Goal: Transaction & Acquisition: Register for event/course

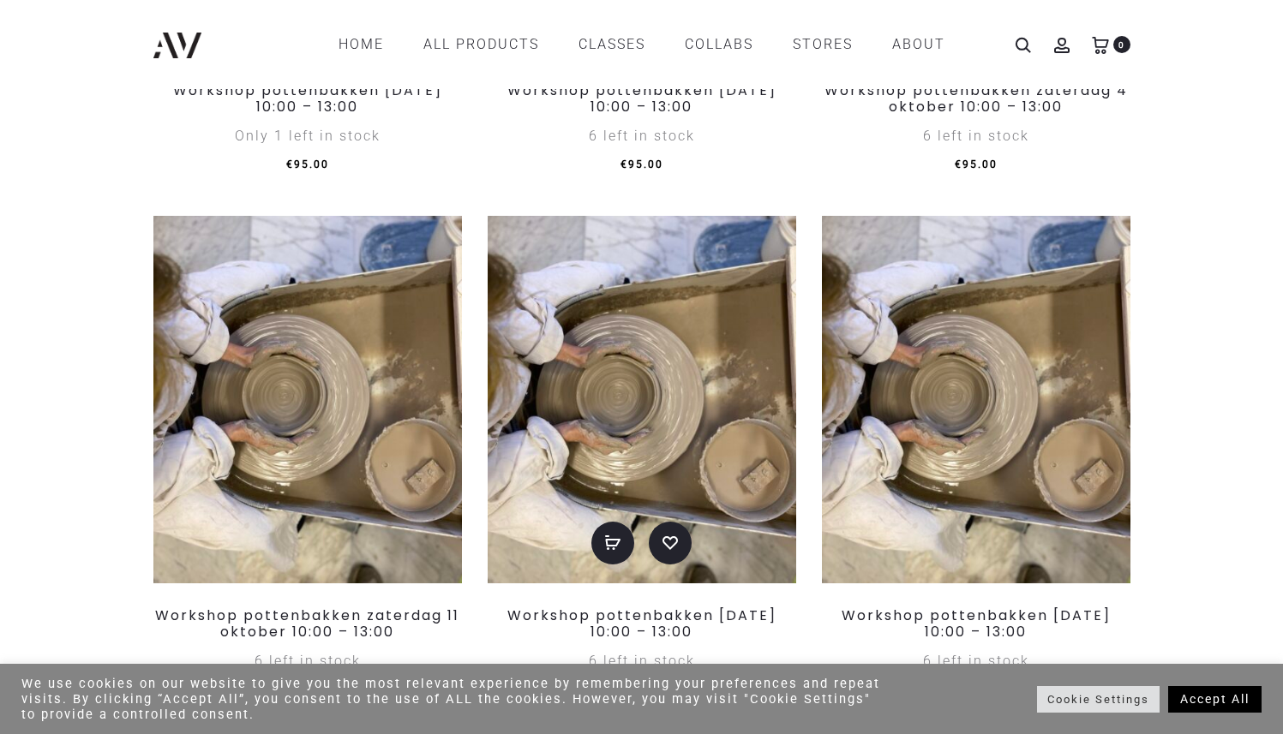
scroll to position [677, 0]
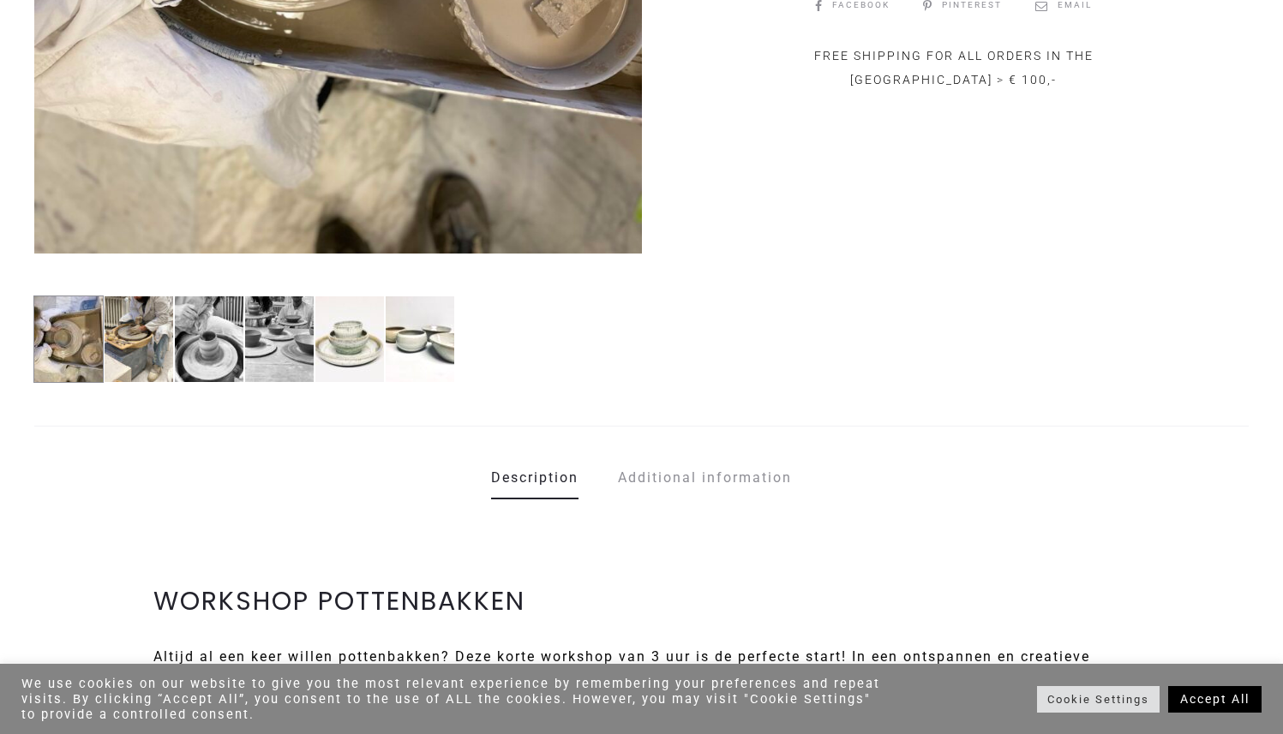
scroll to position [796, 0]
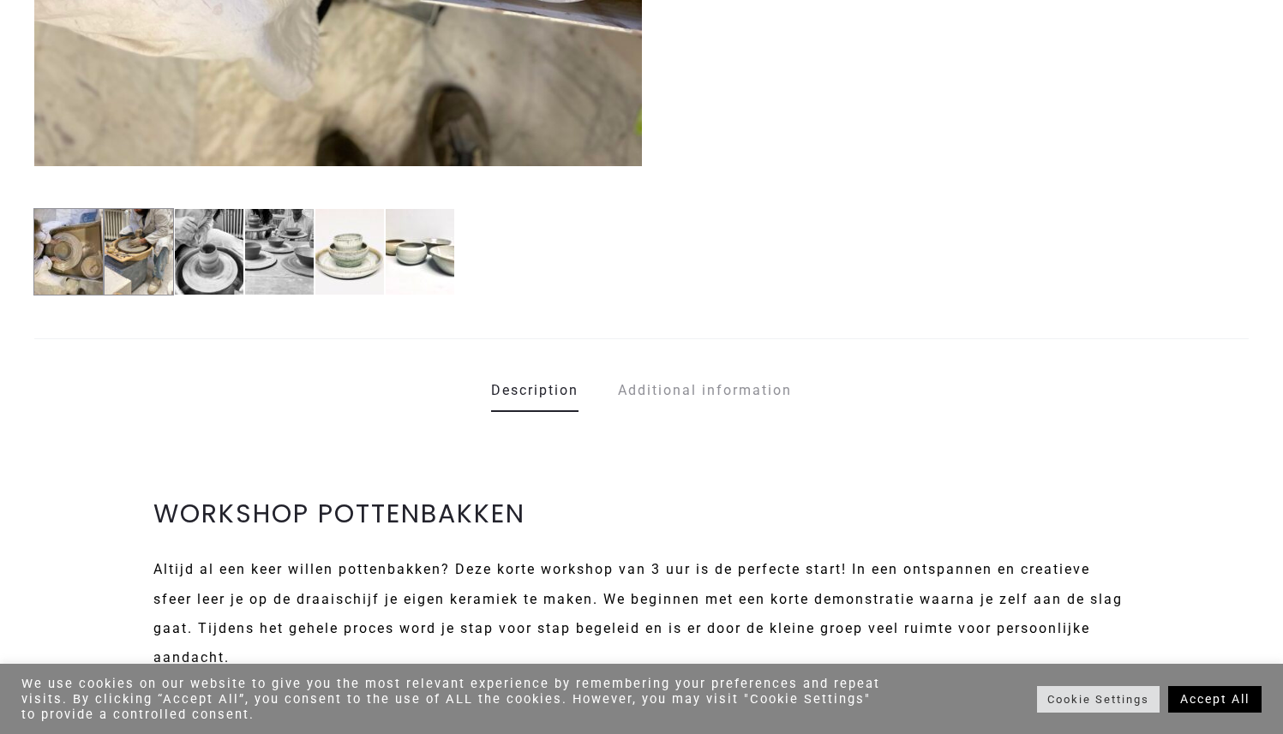
click at [158, 270] on img at bounding box center [139, 251] width 70 height 87
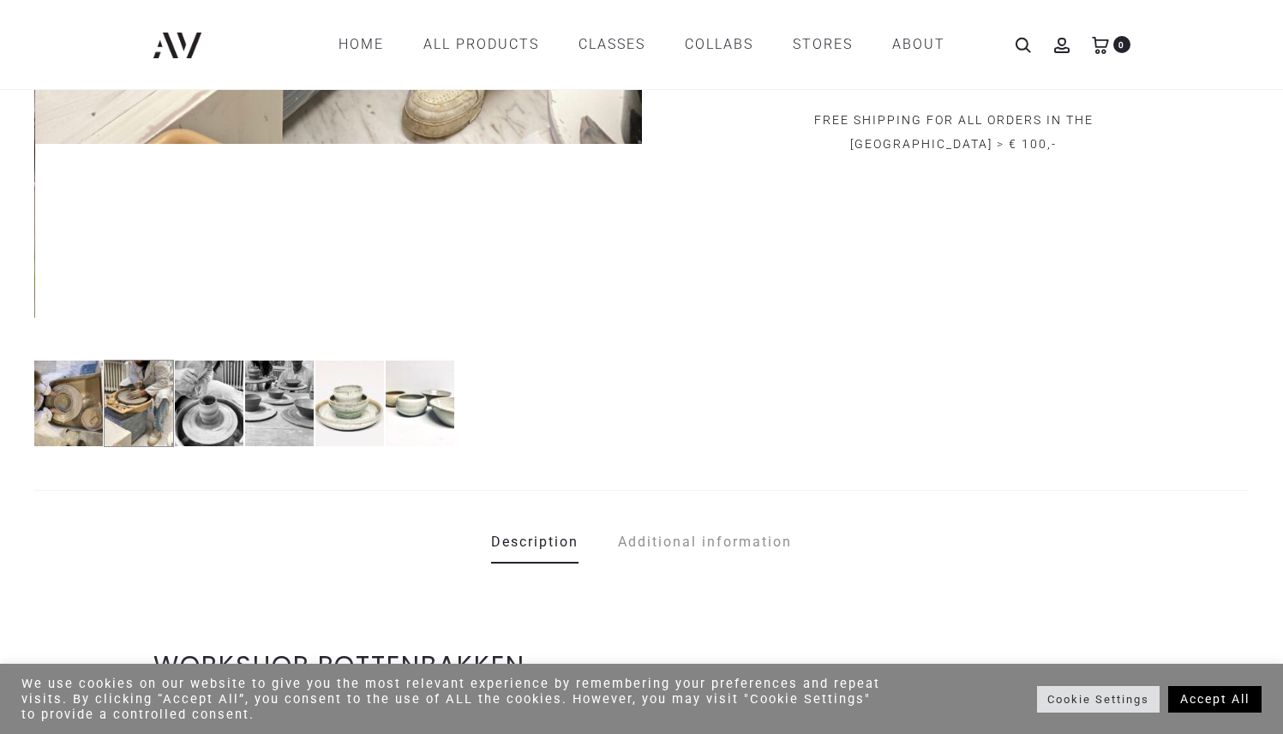
scroll to position [434, 0]
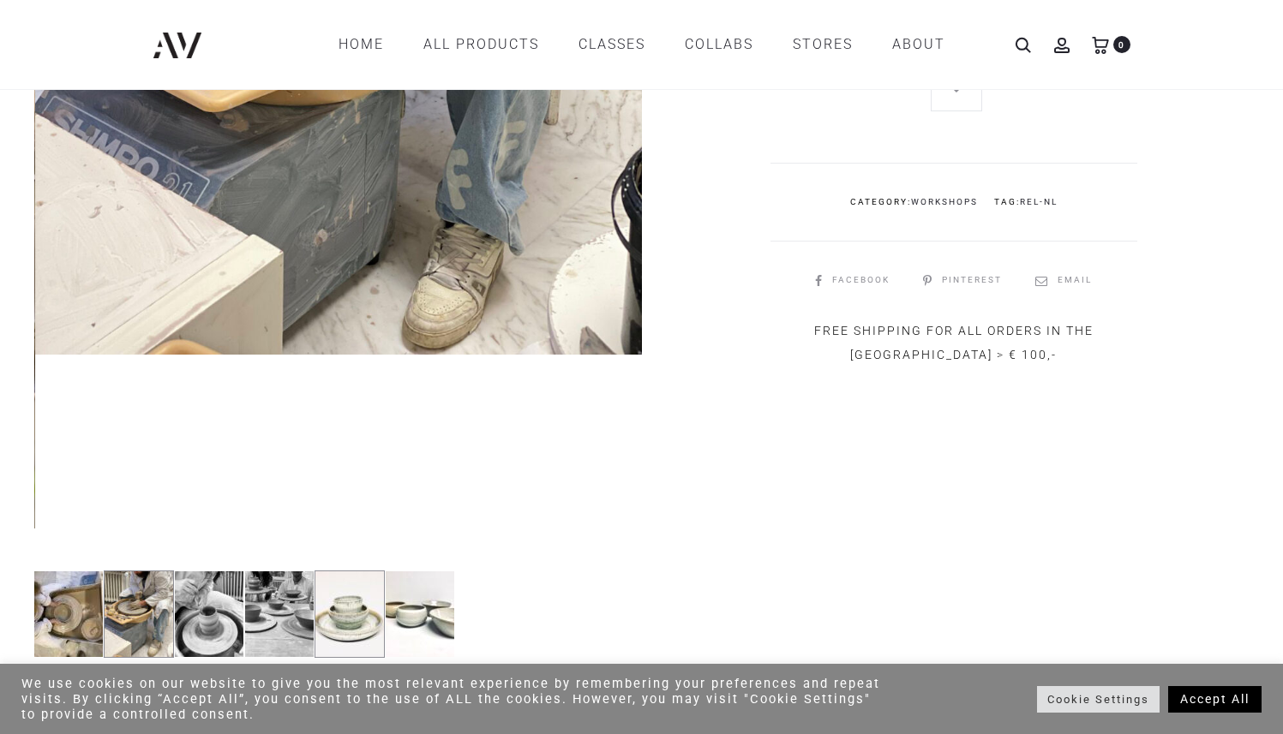
click at [380, 589] on img at bounding box center [349, 614] width 70 height 87
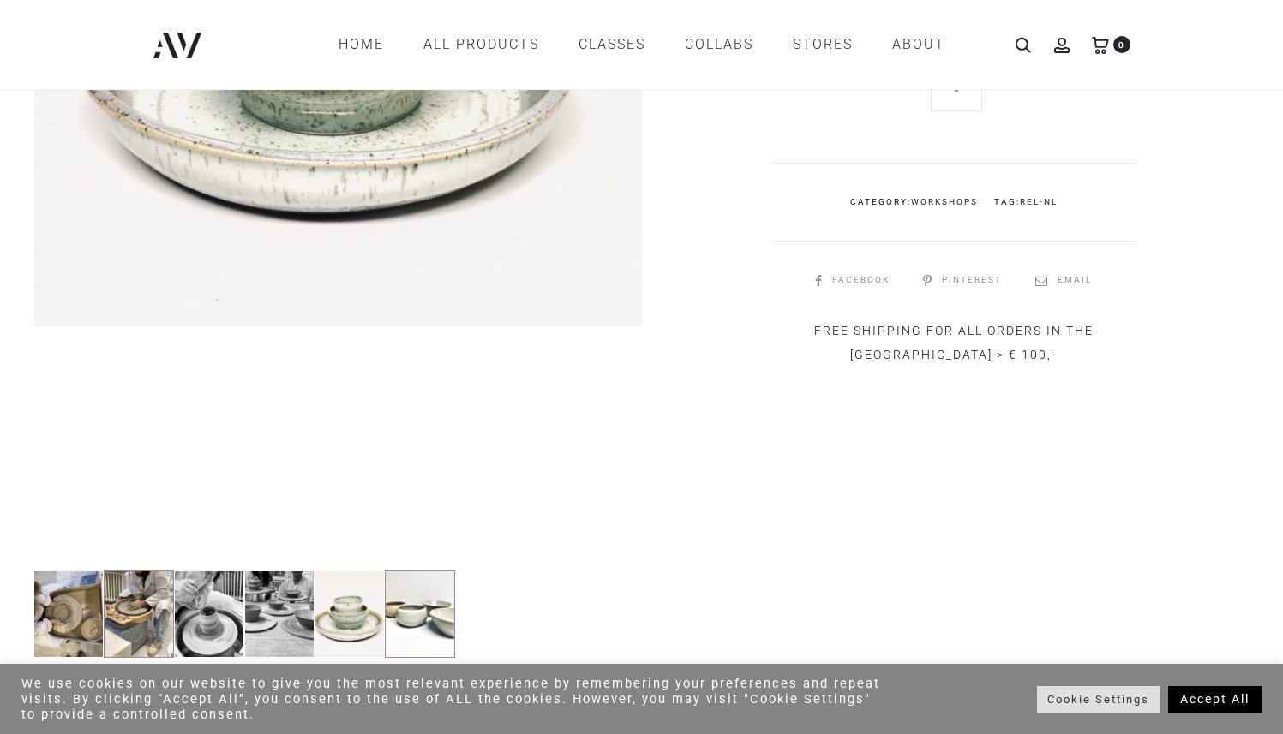
click at [394, 592] on img at bounding box center [420, 614] width 70 height 87
